Goal: Transaction & Acquisition: Obtain resource

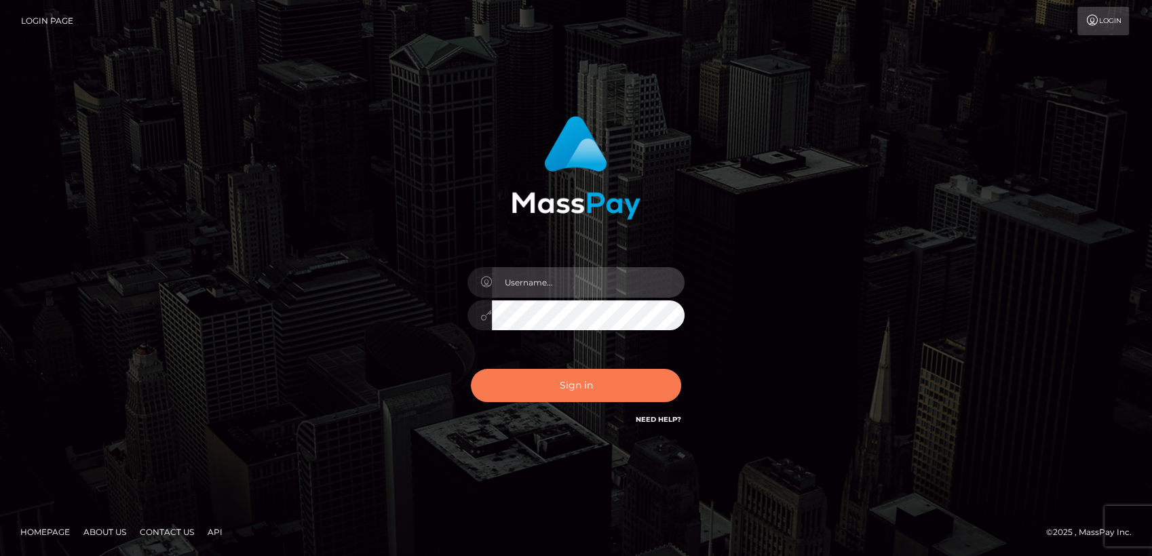
type input "[PERSON_NAME].rf"
click at [566, 391] on button "Sign in" at bounding box center [576, 385] width 210 height 33
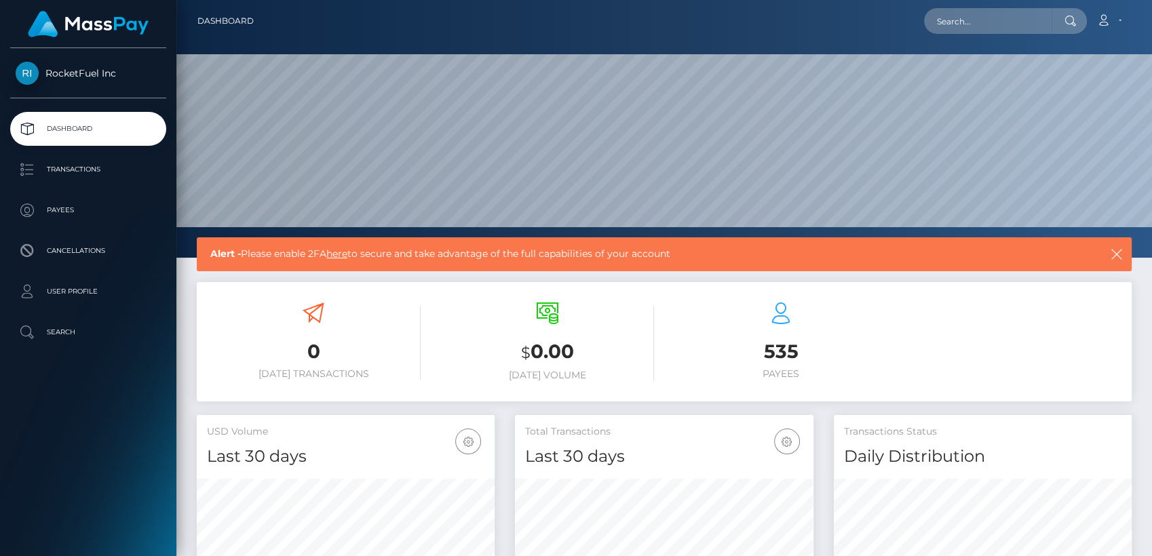
scroll to position [239, 298]
click at [69, 171] on p "Transactions" at bounding box center [88, 169] width 145 height 20
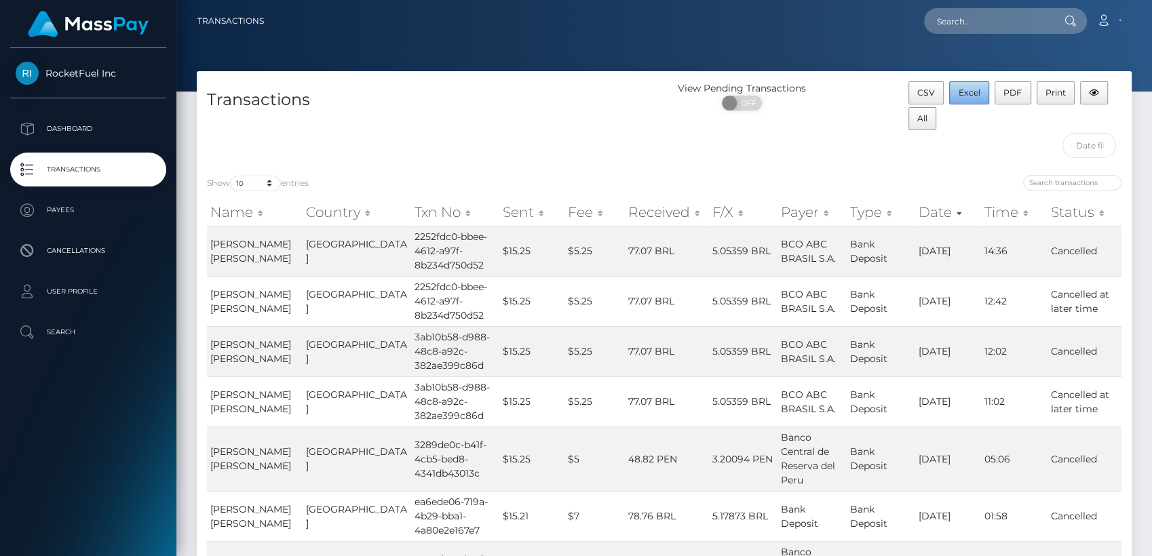
click at [963, 94] on span "Excel" at bounding box center [969, 93] width 22 height 10
click at [763, 140] on div "View Pending Transactions ON OFF" at bounding box center [781, 122] width 234 height 83
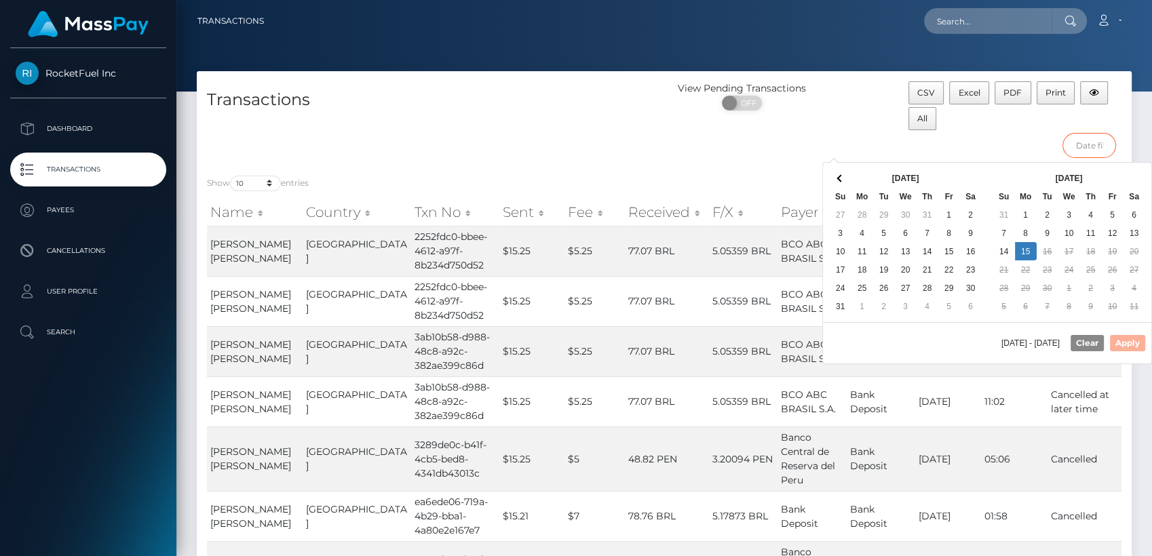
click at [1072, 138] on input "text" at bounding box center [1089, 145] width 54 height 25
click at [1083, 341] on button "Clear" at bounding box center [1086, 343] width 33 height 16
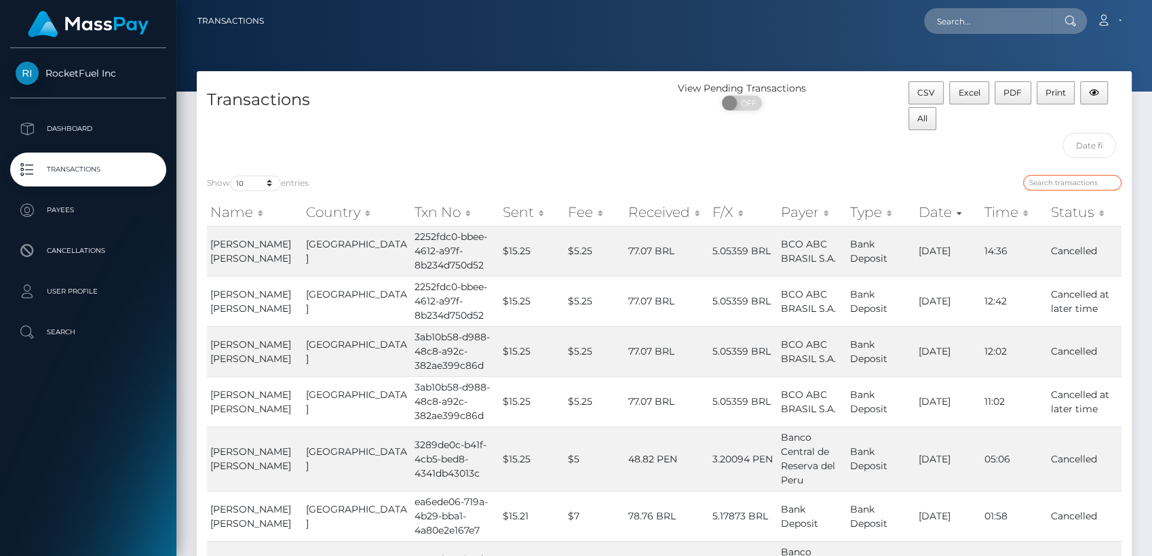
click at [1062, 180] on input "search" at bounding box center [1072, 183] width 98 height 16
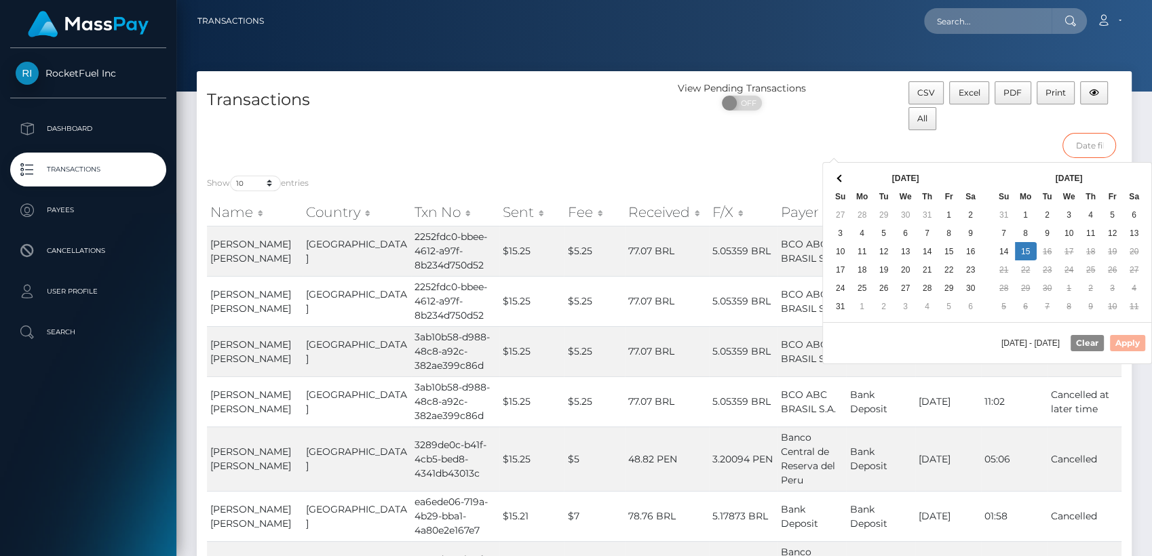
click at [1086, 143] on input "text" at bounding box center [1089, 145] width 54 height 25
click at [914, 174] on th "Aug 2025" at bounding box center [905, 178] width 109 height 18
click at [893, 174] on th "Aug 2025" at bounding box center [905, 178] width 109 height 18
click at [835, 181] on th at bounding box center [841, 178] width 22 height 18
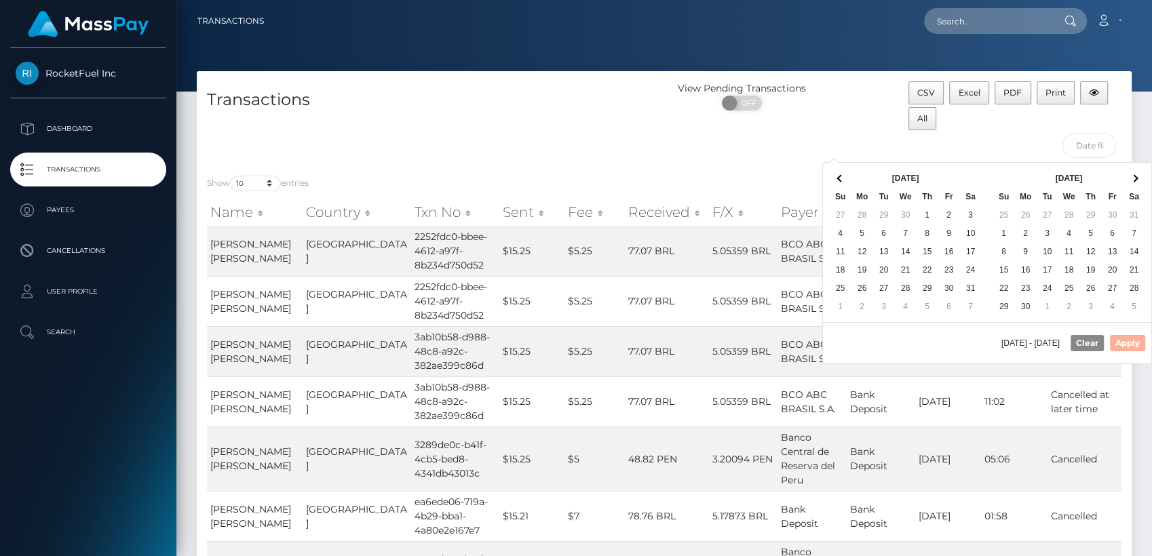
click at [835, 181] on th at bounding box center [841, 178] width 22 height 18
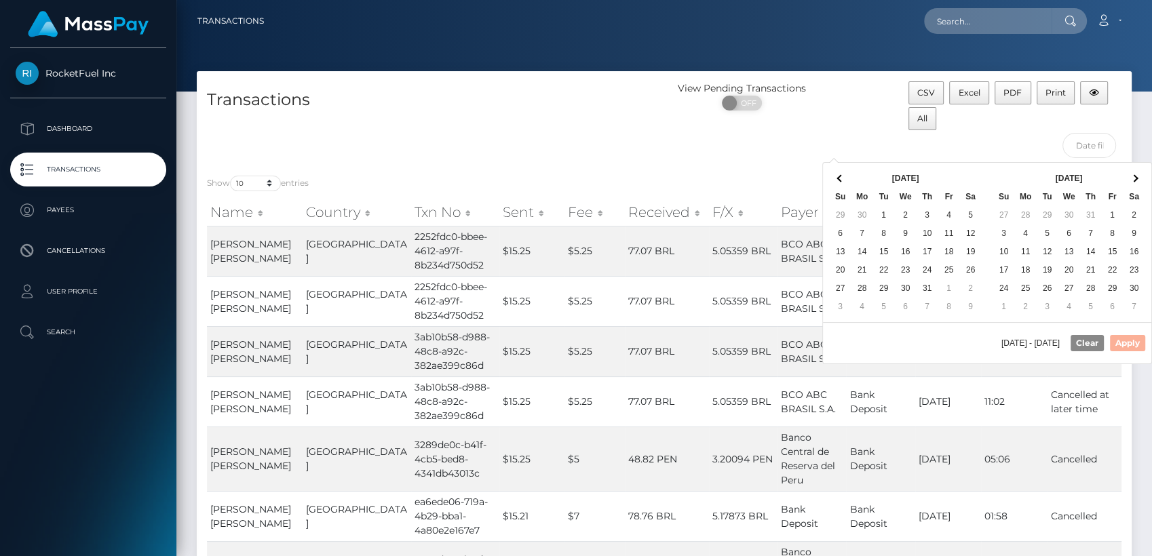
click at [835, 181] on th at bounding box center [841, 178] width 22 height 18
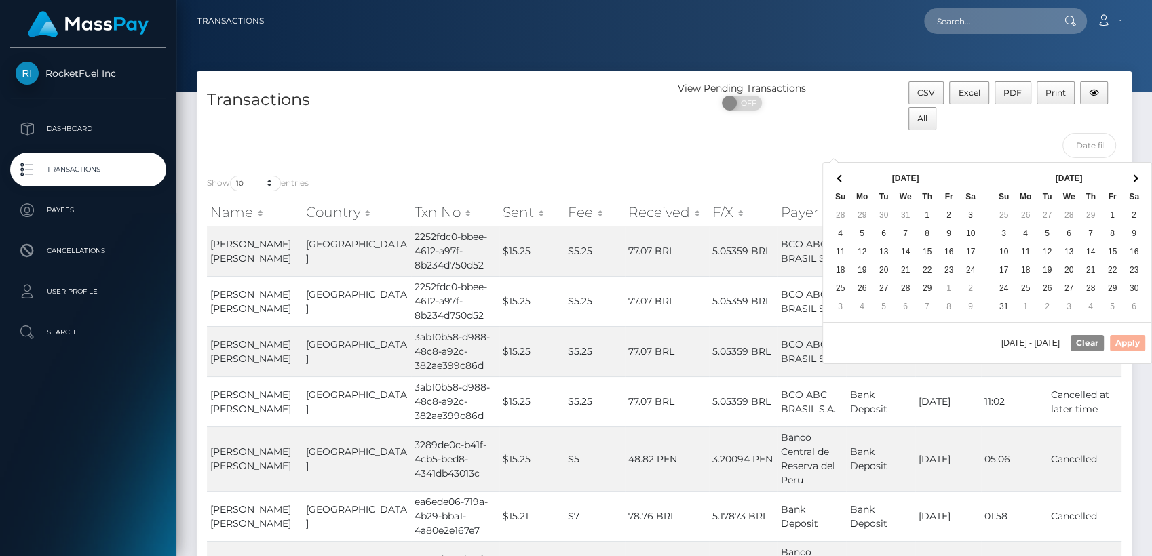
click at [835, 181] on th at bounding box center [841, 178] width 22 height 18
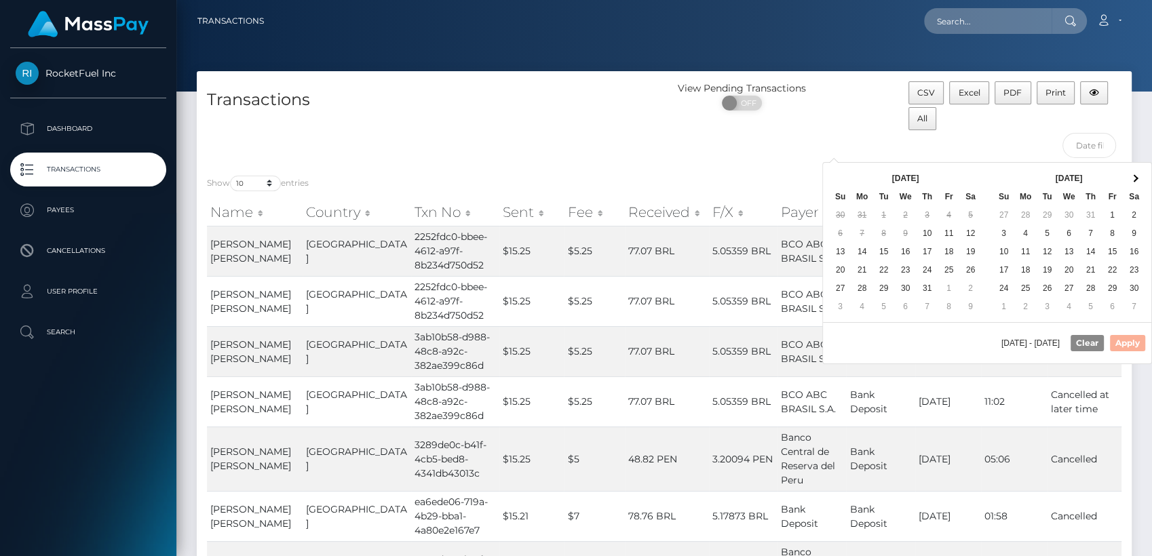
click at [835, 181] on th at bounding box center [841, 178] width 22 height 18
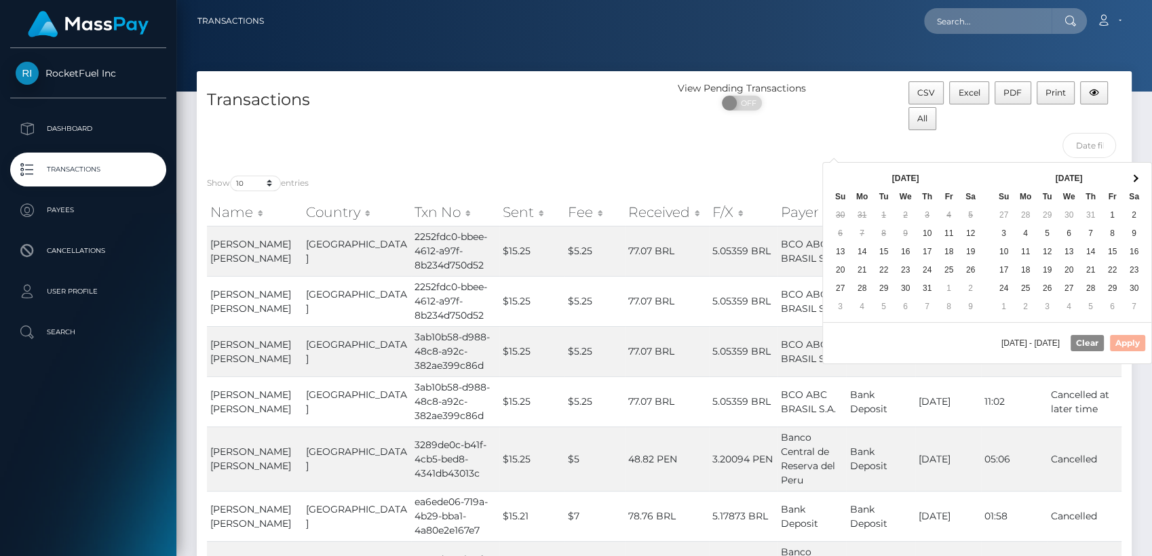
click at [835, 181] on th at bounding box center [841, 178] width 22 height 18
click at [887, 176] on th "Aug 2023" at bounding box center [905, 178] width 109 height 18
click at [1134, 179] on span at bounding box center [1133, 177] width 7 height 7
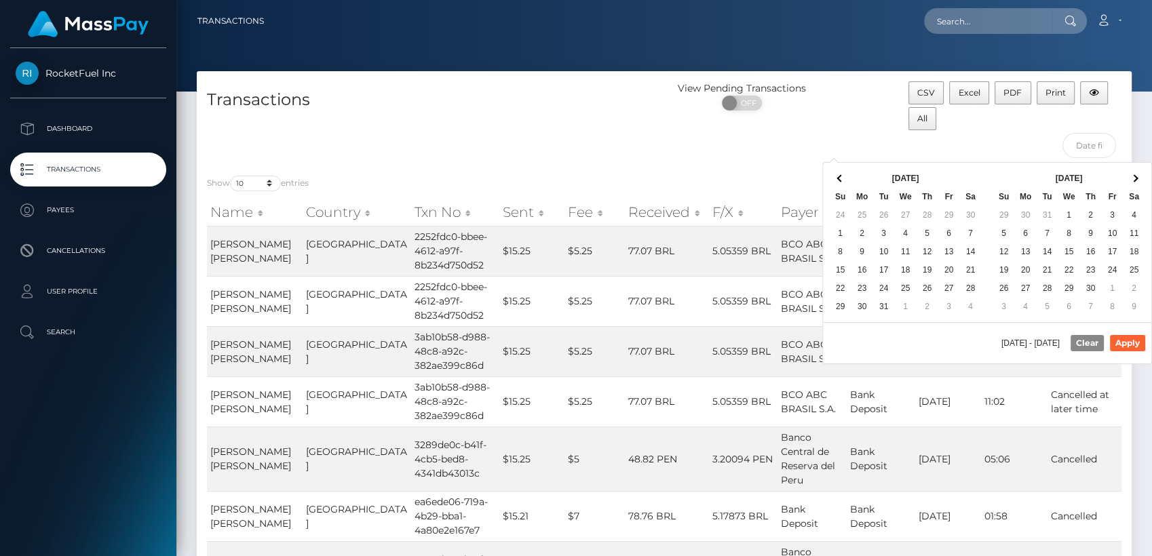
click at [1134, 179] on span at bounding box center [1133, 177] width 7 height 7
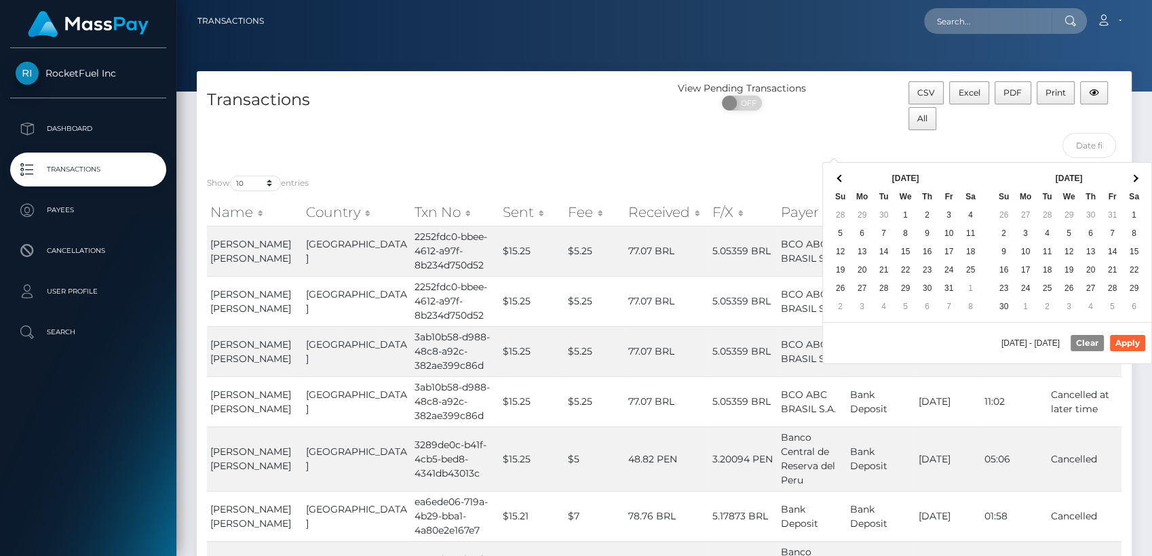
click at [1134, 179] on span at bounding box center [1133, 177] width 7 height 7
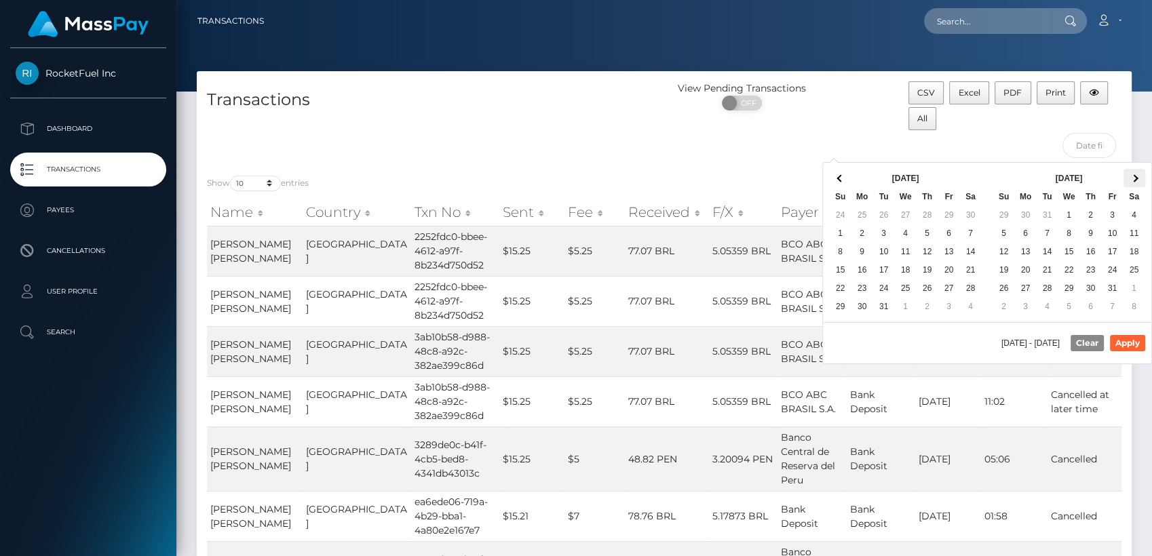
click at [1133, 179] on span at bounding box center [1133, 177] width 7 height 7
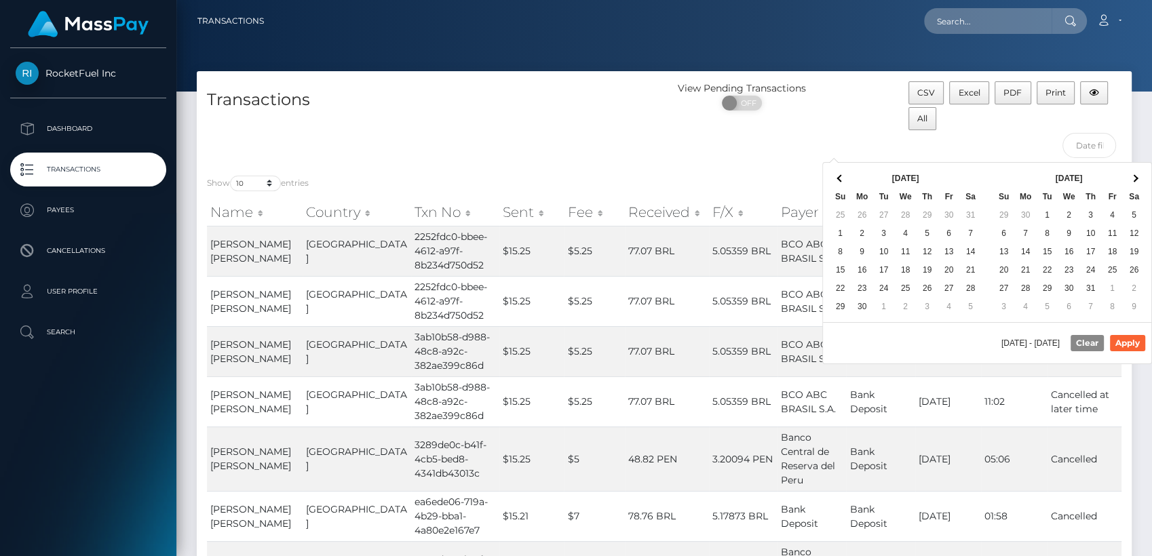
click at [1133, 179] on span at bounding box center [1133, 177] width 7 height 7
click at [1133, 179] on th at bounding box center [1134, 178] width 22 height 18
click at [1127, 338] on button "Apply" at bounding box center [1127, 343] width 35 height 16
type input "08/31/2025 - 09/15/2025"
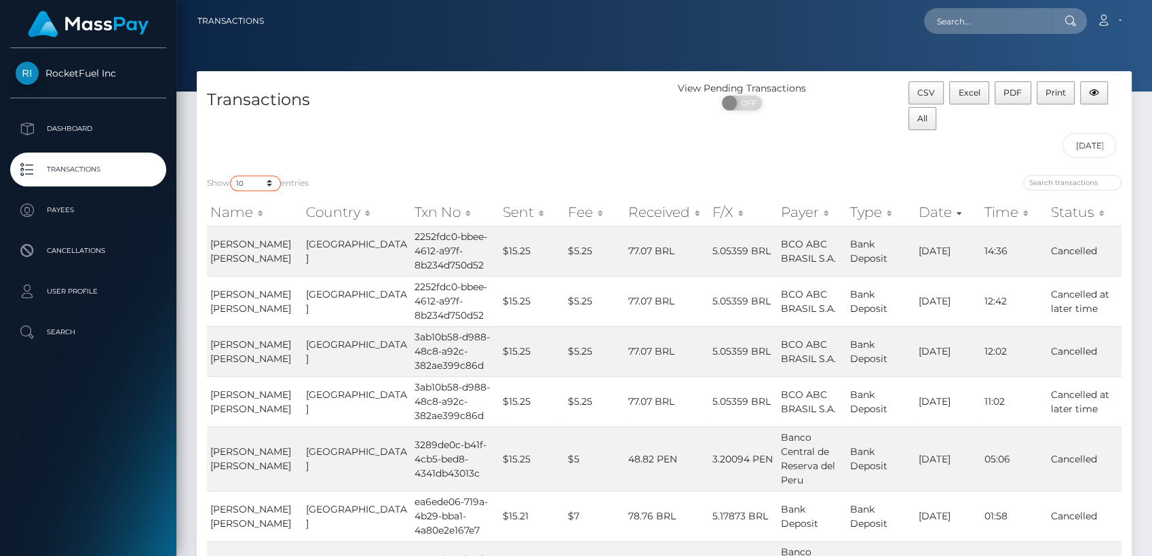
click at [252, 182] on select "10 25 50 100 250 500 1,000 3,500" at bounding box center [255, 184] width 51 height 16
select select "3500"
click at [231, 176] on select "10 25 50 100 250 500 1,000 3,500" at bounding box center [255, 184] width 51 height 16
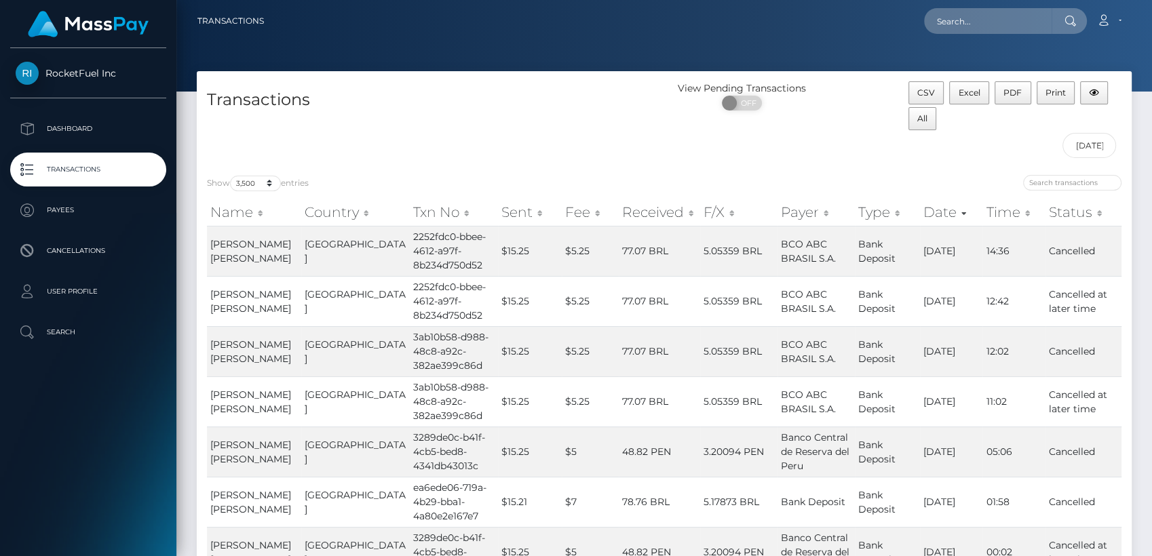
click at [811, 147] on div "View Pending Transactions ON OFF" at bounding box center [781, 122] width 234 height 83
click at [970, 93] on span "Excel" at bounding box center [969, 93] width 22 height 10
drag, startPoint x: 440, startPoint y: 138, endPoint x: 460, endPoint y: 130, distance: 21.6
click at [440, 138] on div "Transactions" at bounding box center [430, 122] width 467 height 83
click at [60, 208] on p "Payees" at bounding box center [88, 210] width 145 height 20
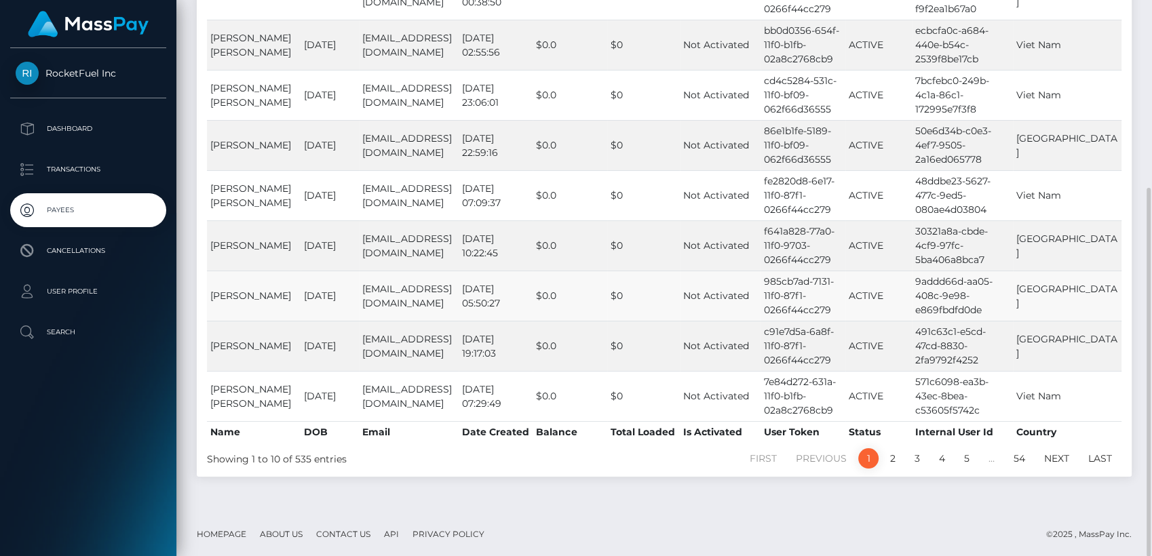
scroll to position [132, 0]
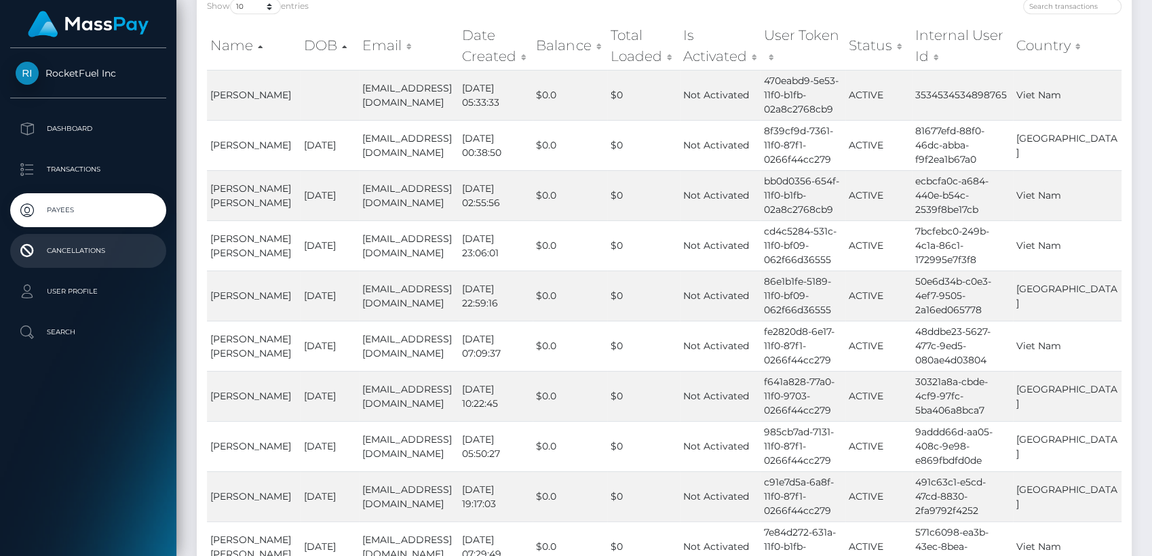
click at [67, 256] on p "Cancellations" at bounding box center [88, 251] width 145 height 20
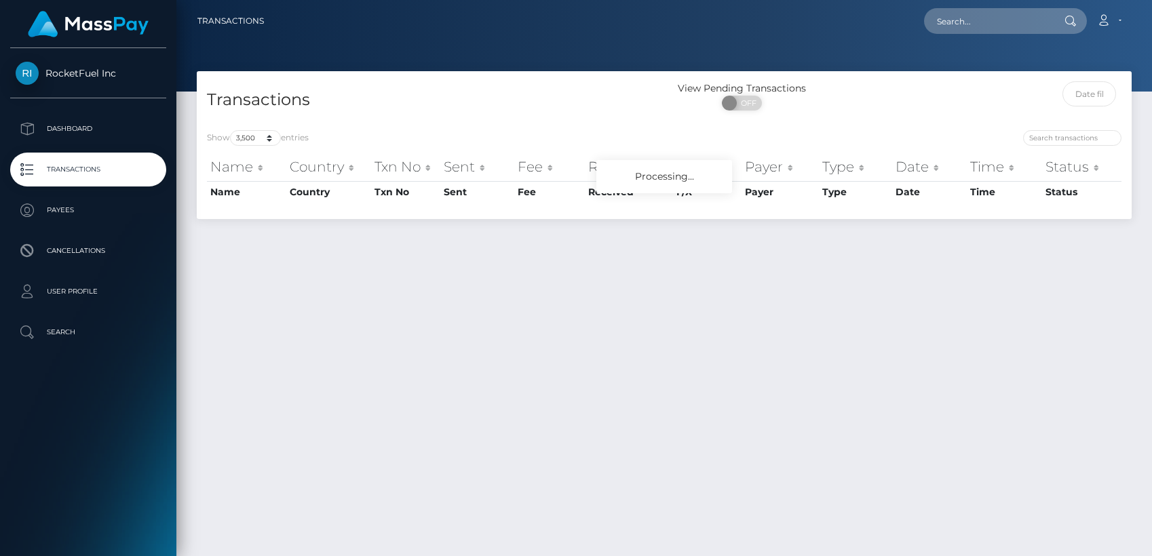
select select "3500"
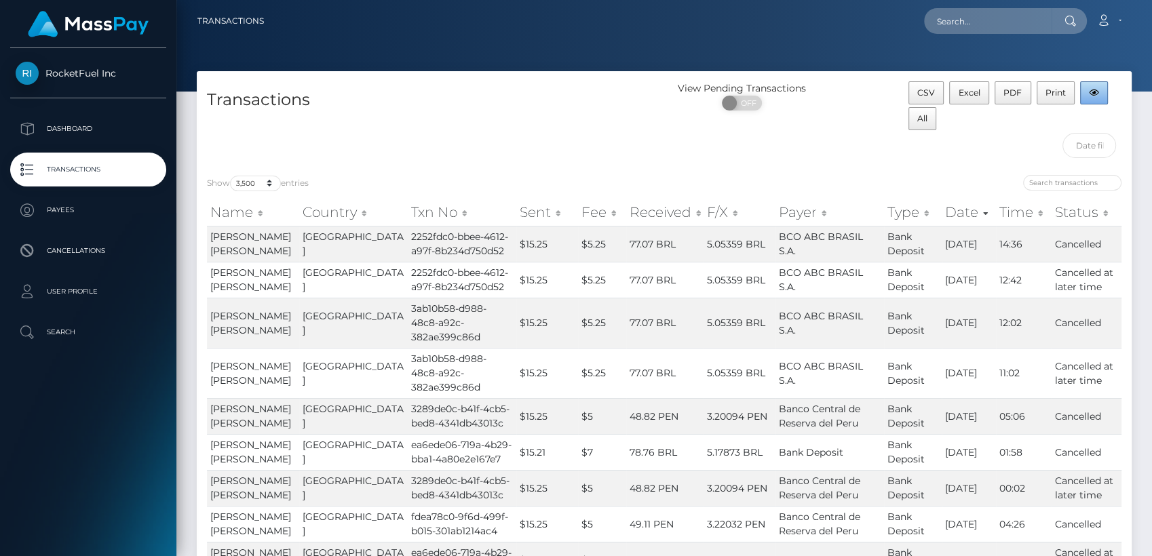
click at [1096, 93] on button "button" at bounding box center [1094, 92] width 28 height 23
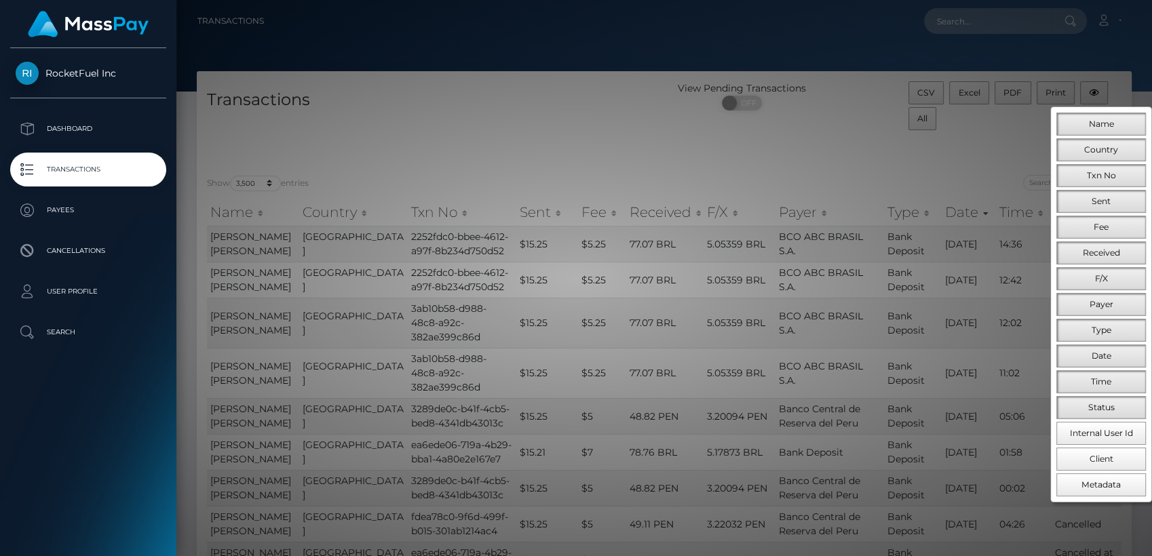
click at [915, 123] on div at bounding box center [576, 278] width 1152 height 556
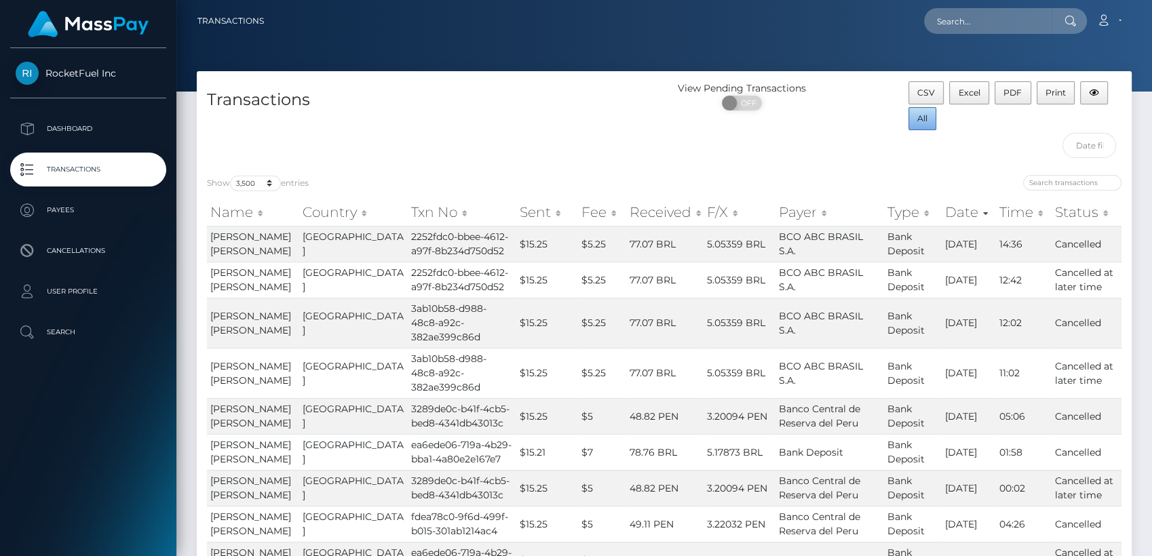
click at [923, 117] on span "All" at bounding box center [922, 118] width 10 height 10
click at [535, 123] on div "Transactions" at bounding box center [430, 122] width 467 height 83
click at [60, 210] on p "Payees" at bounding box center [88, 210] width 145 height 20
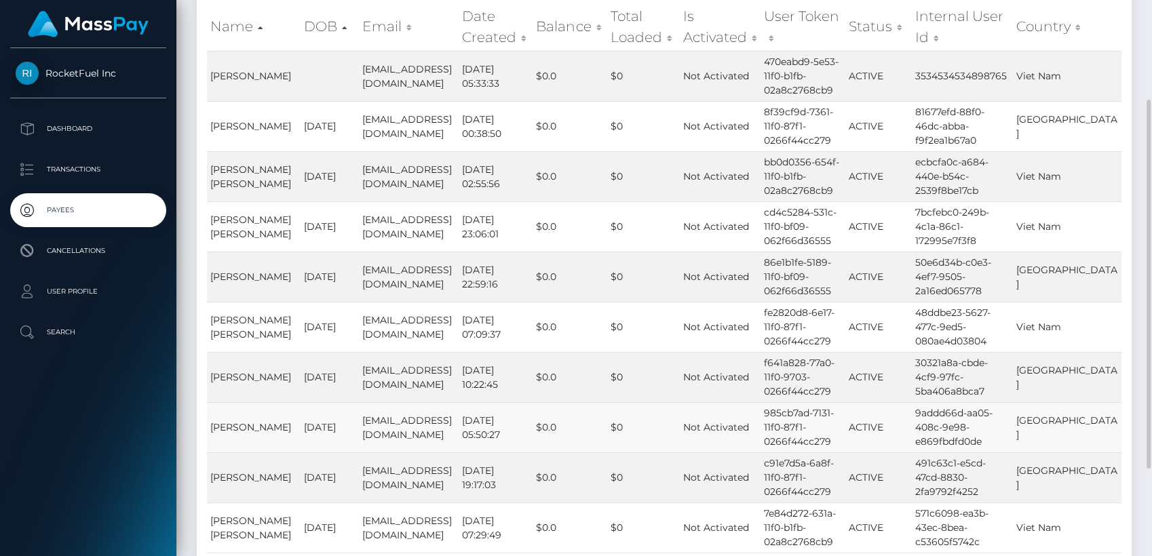
scroll to position [282, 0]
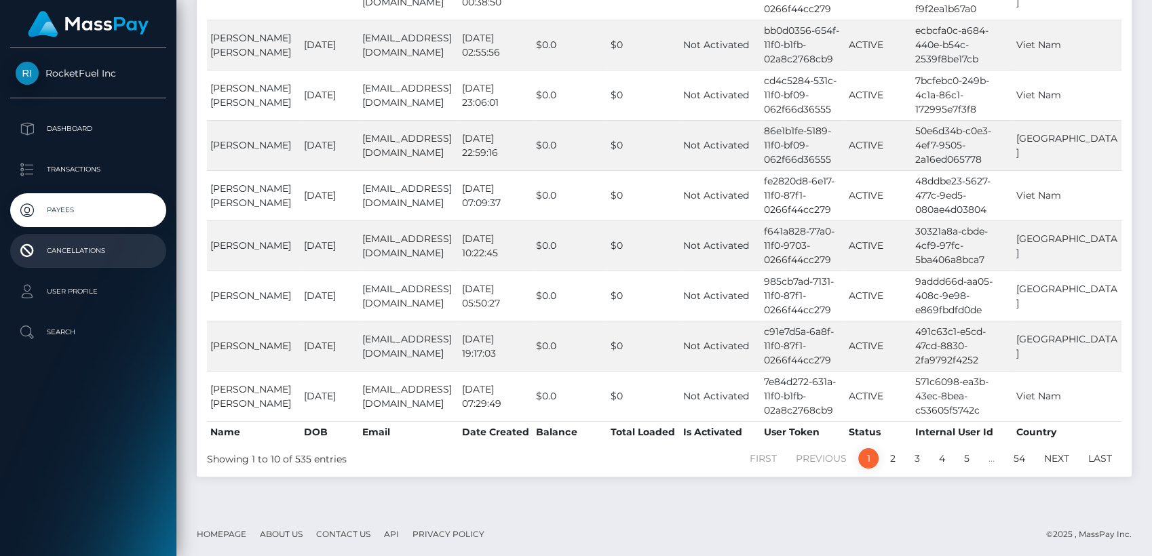
click at [77, 254] on p "Cancellations" at bounding box center [88, 251] width 145 height 20
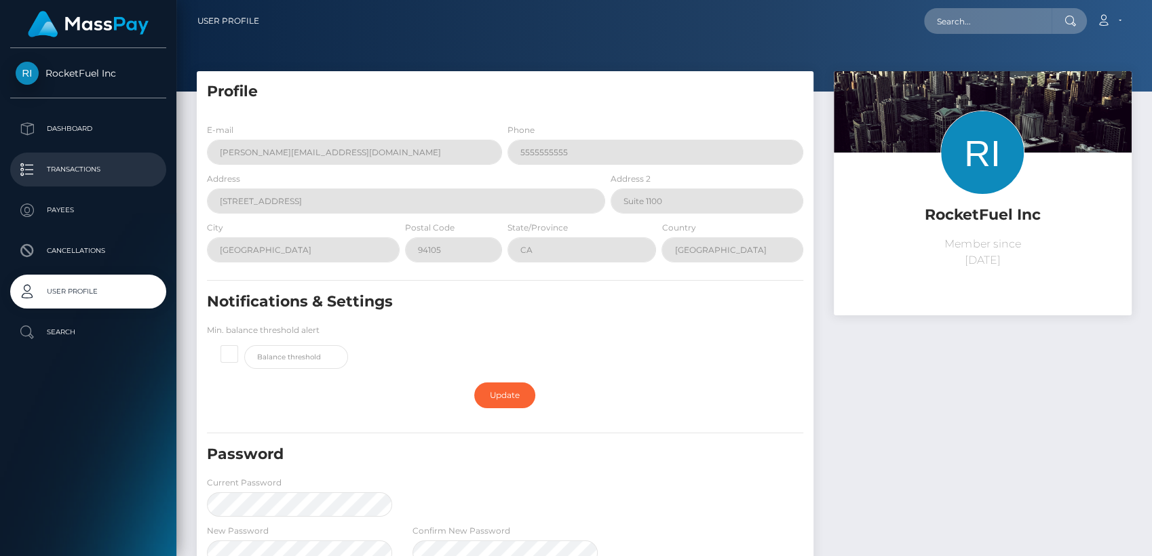
click at [63, 170] on p "Transactions" at bounding box center [88, 169] width 145 height 20
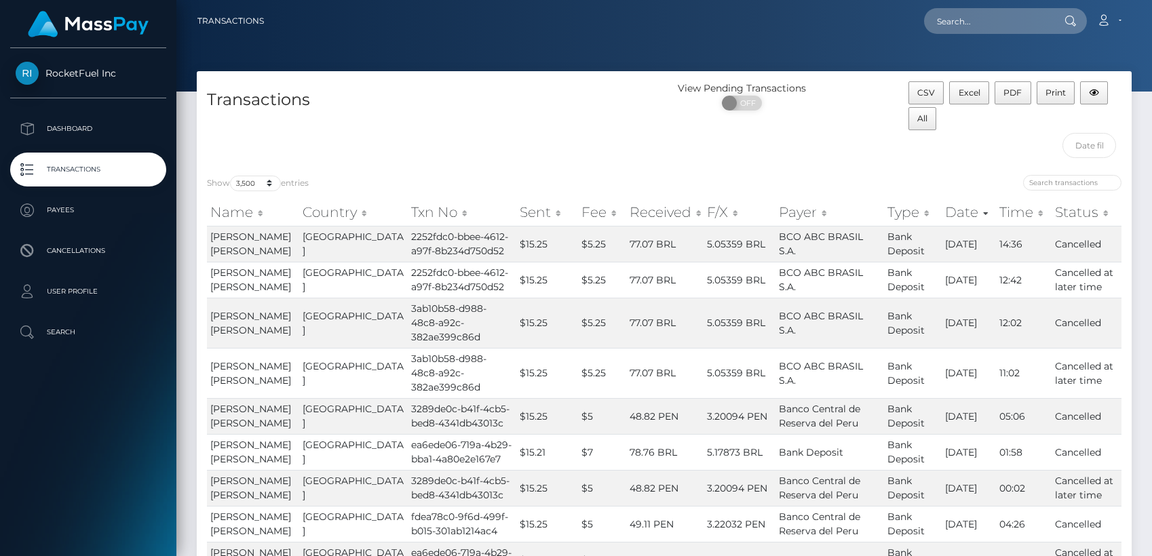
select select "3500"
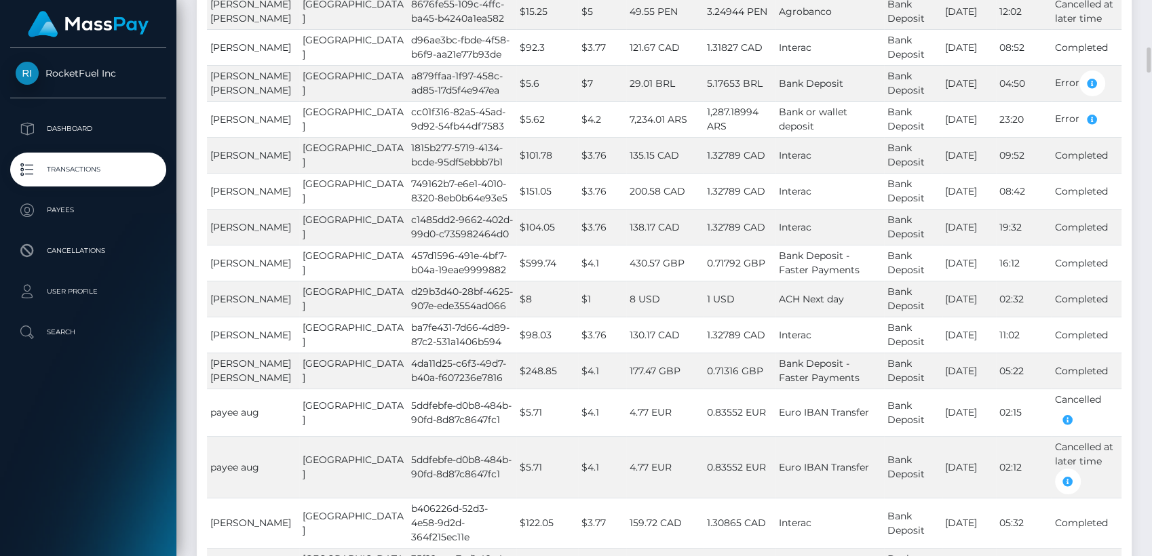
scroll to position [1205, 0]
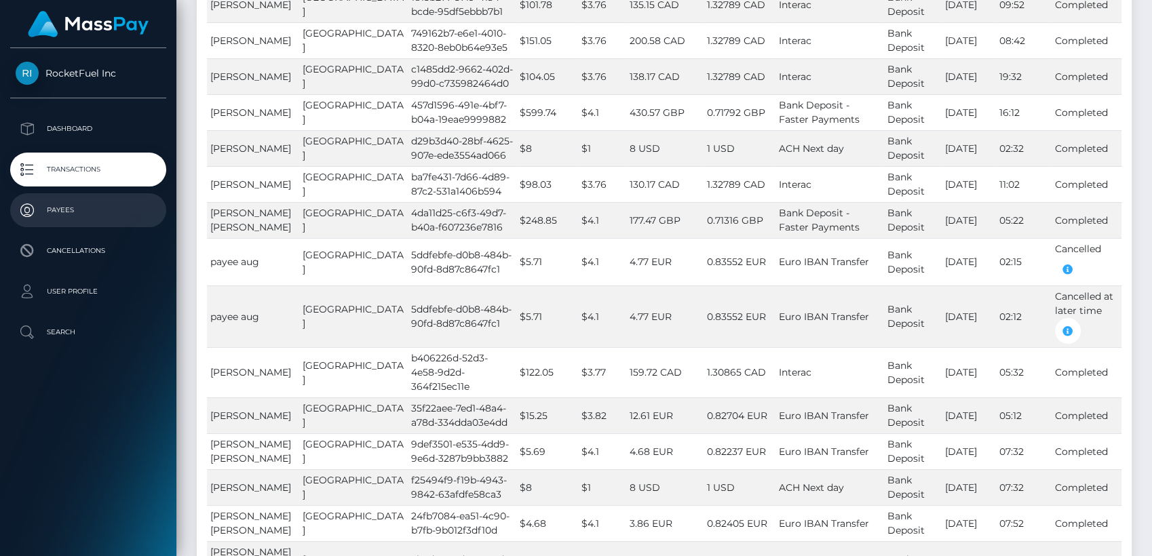
click at [49, 209] on p "Payees" at bounding box center [88, 210] width 145 height 20
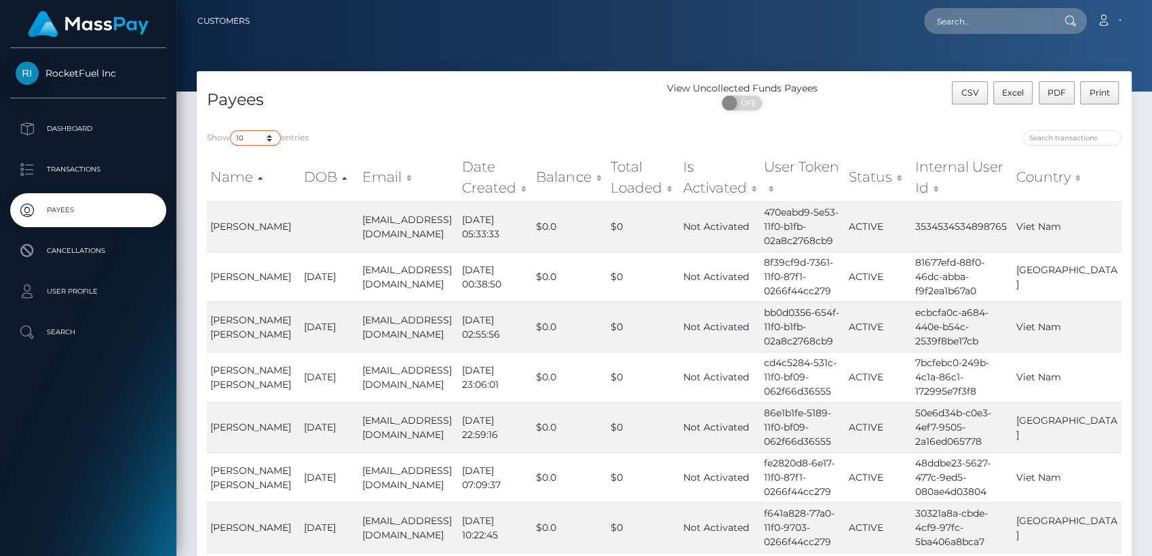
click at [271, 140] on select "10 25 50 100 250" at bounding box center [255, 138] width 51 height 16
select select "250"
click at [231, 130] on select "10 25 50 100 250" at bounding box center [255, 138] width 51 height 16
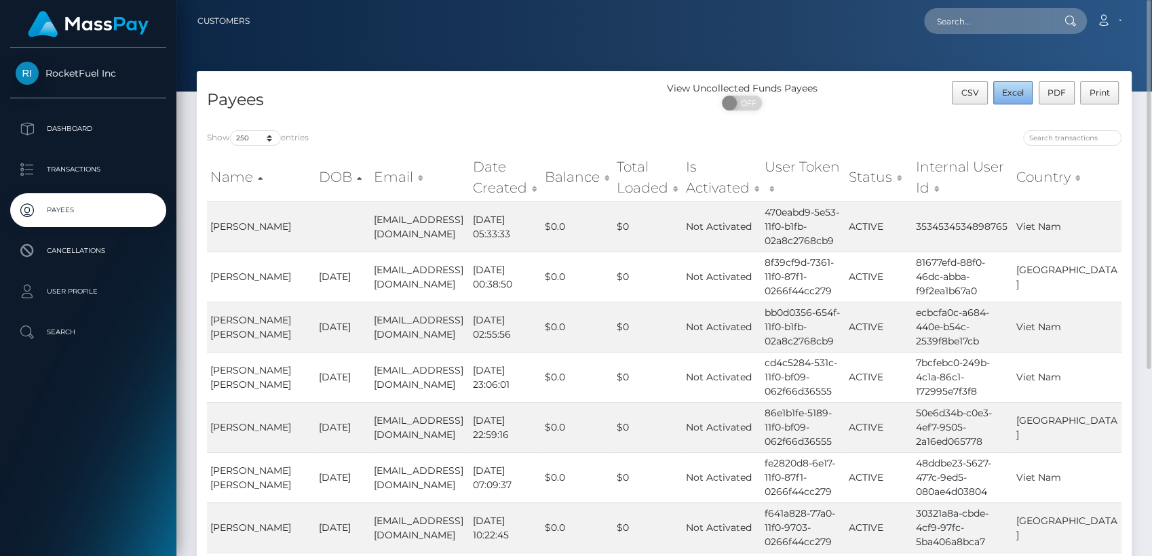
click at [1019, 95] on span "Excel" at bounding box center [1013, 93] width 22 height 10
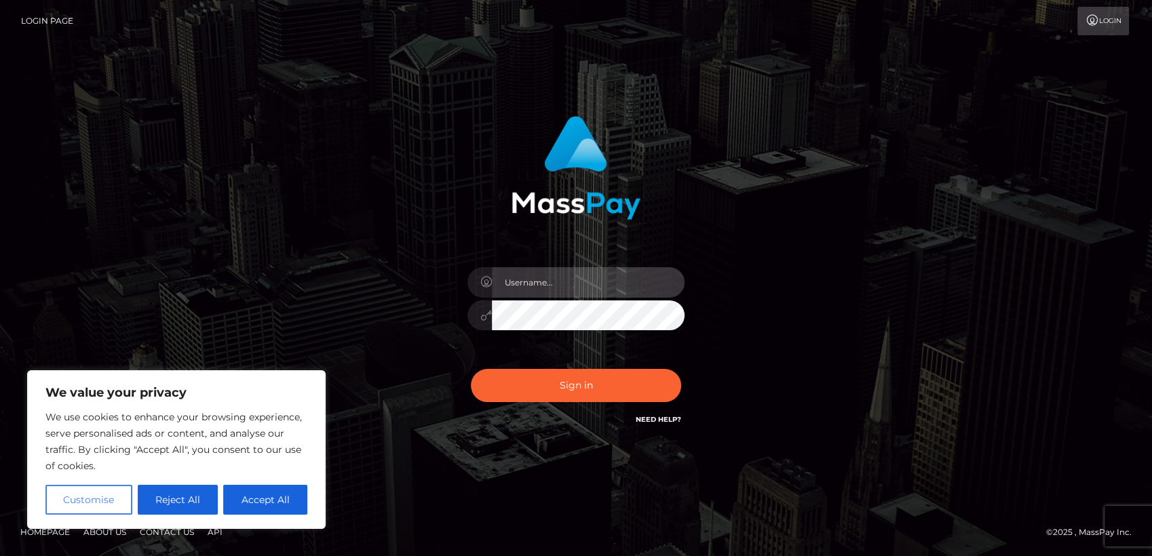
type input "[PERSON_NAME].rf"
click at [104, 501] on button "Customise" at bounding box center [88, 500] width 87 height 30
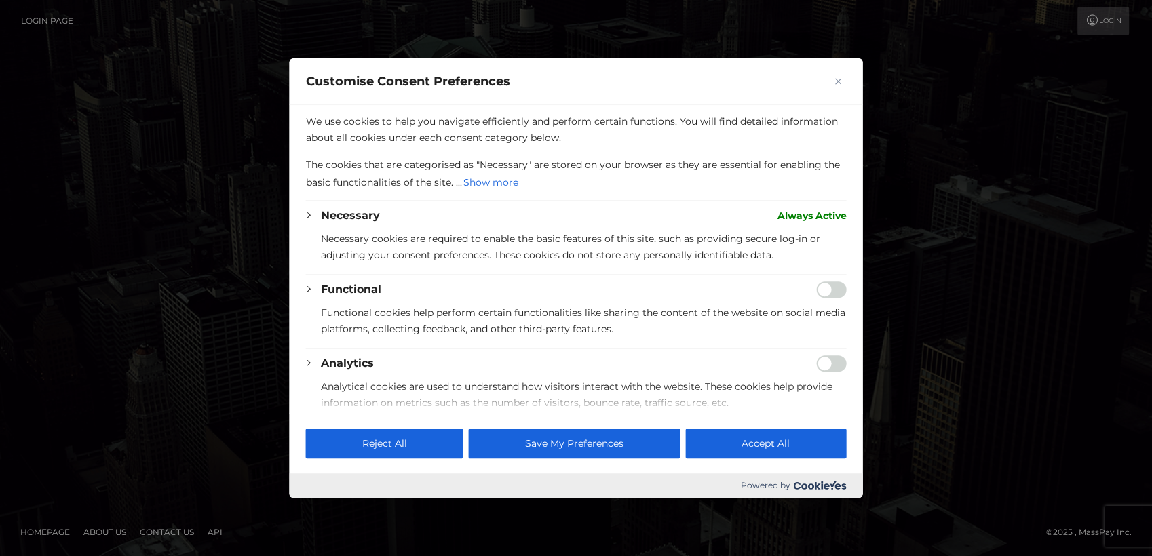
click at [840, 80] on img "Close" at bounding box center [838, 81] width 7 height 7
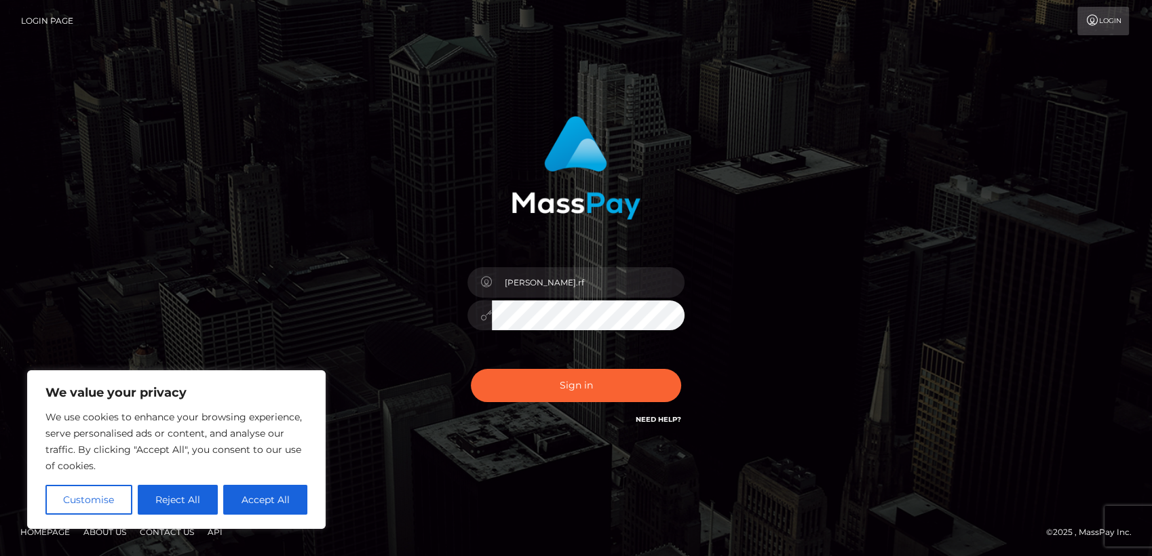
drag, startPoint x: 239, startPoint y: 506, endPoint x: 97, endPoint y: 412, distance: 170.3
click at [239, 506] on button "Accept All" at bounding box center [265, 500] width 84 height 30
checkbox input "true"
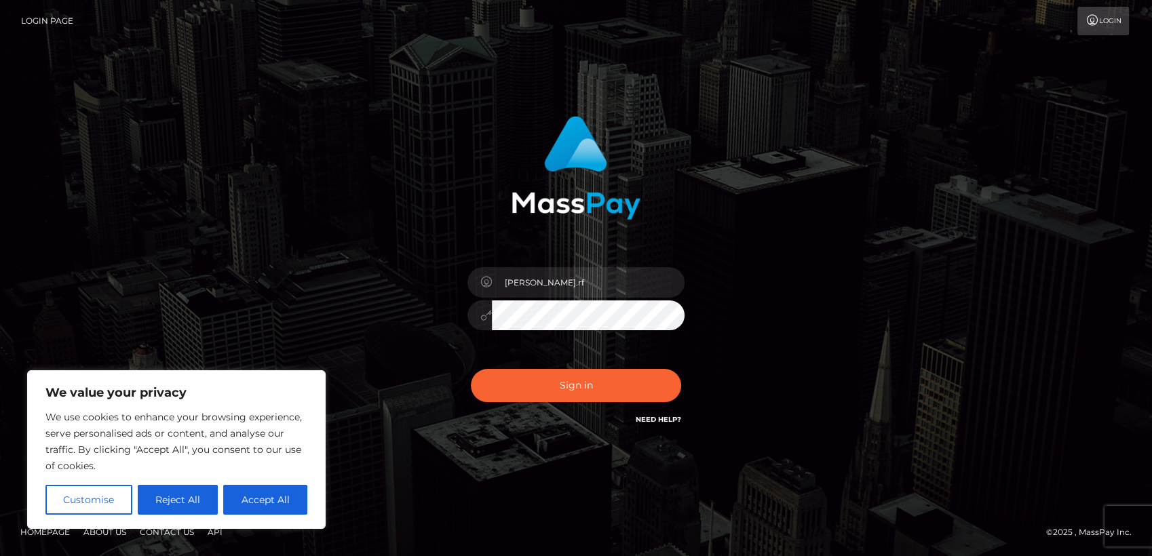
checkbox input "true"
